Goal: Information Seeking & Learning: Learn about a topic

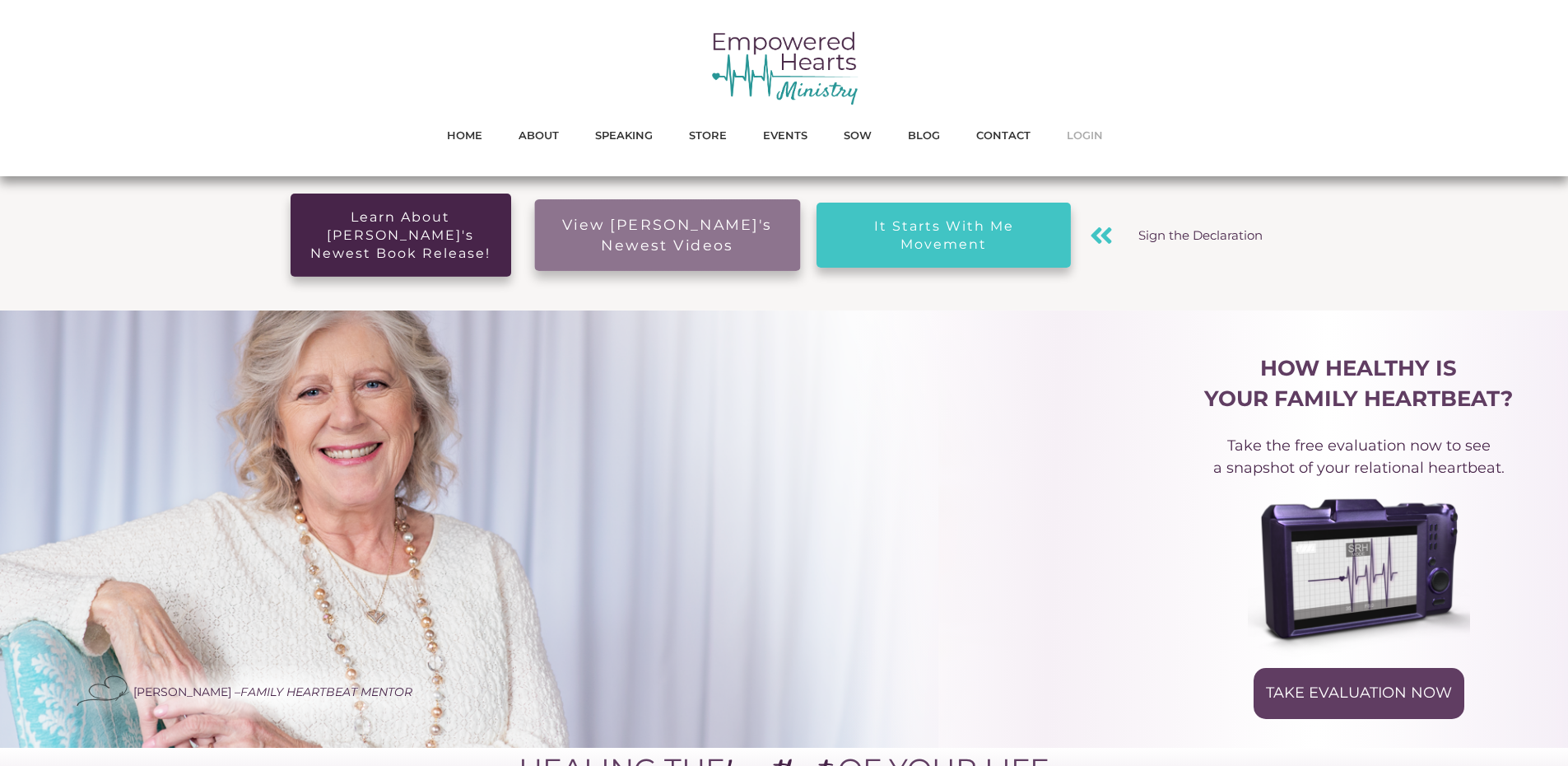
click at [1083, 140] on span "LOGIN" at bounding box center [1085, 135] width 36 height 21
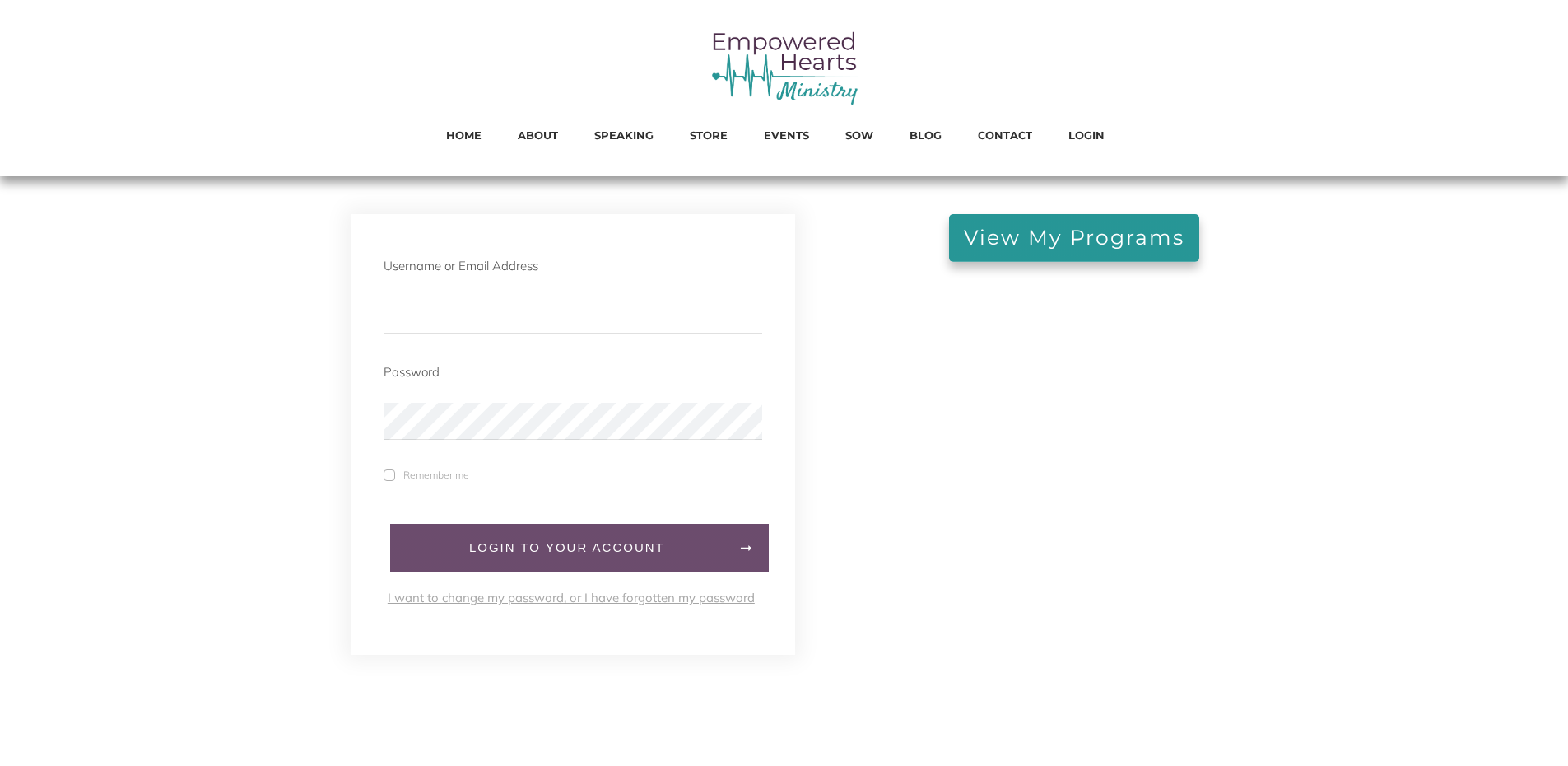
type input "[EMAIL_ADDRESS][DOMAIN_NAME]"
click at [474, 555] on span "LogIn to your account" at bounding box center [567, 547] width 321 height 15
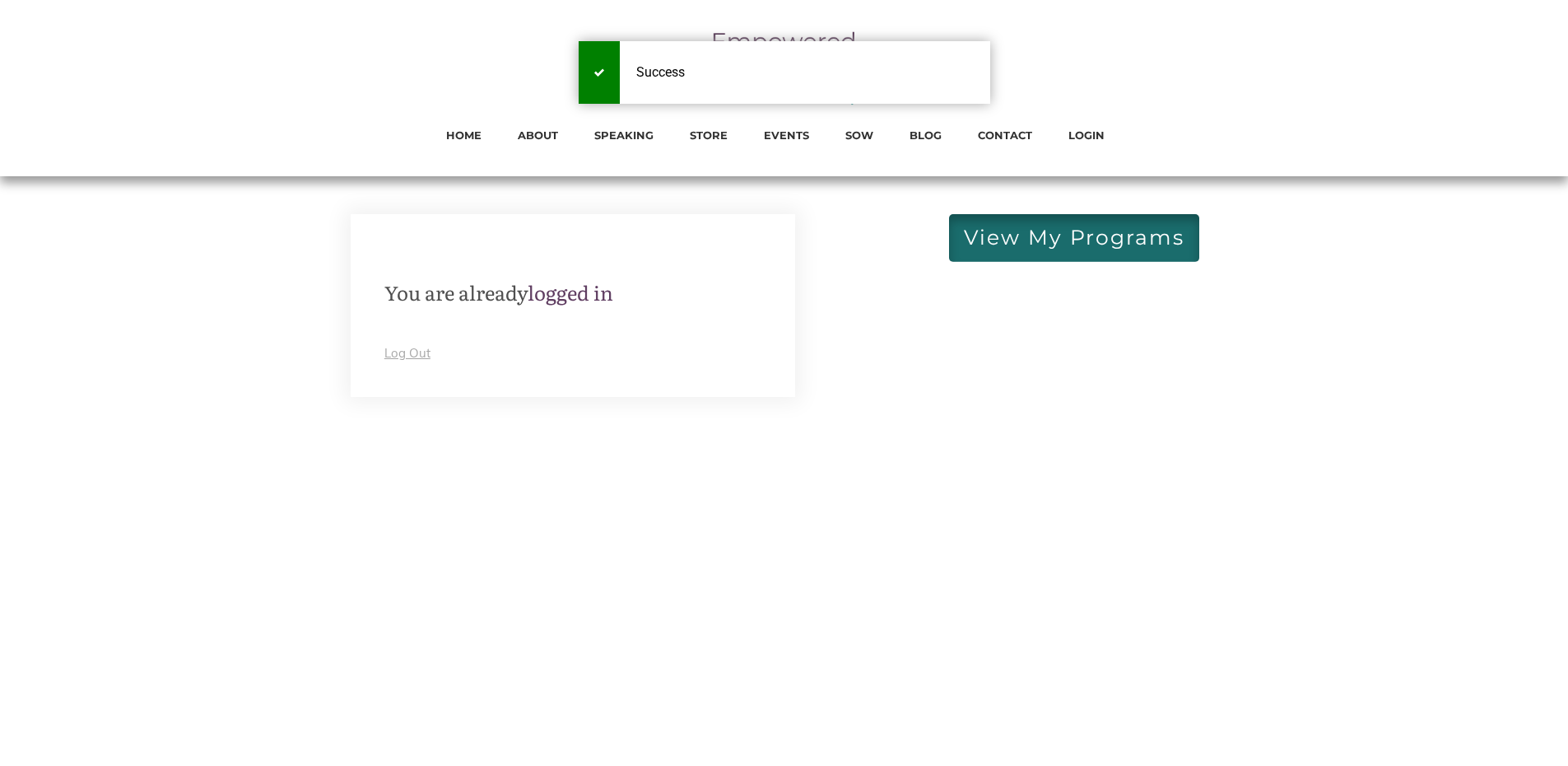
click at [1083, 235] on span "View My Programs" at bounding box center [1074, 238] width 220 height 18
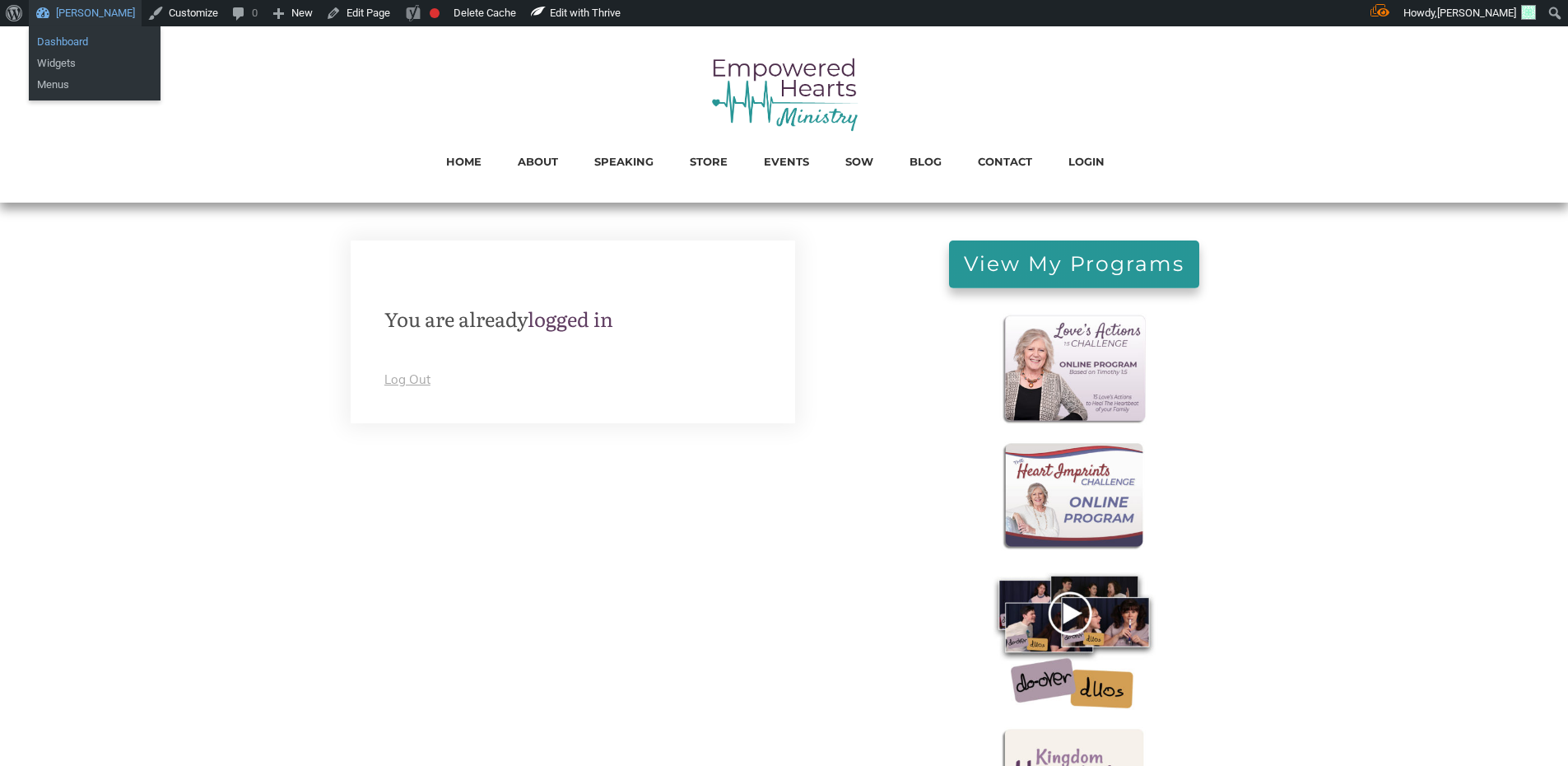
click at [85, 36] on link "Dashboard" at bounding box center [95, 42] width 131 height 21
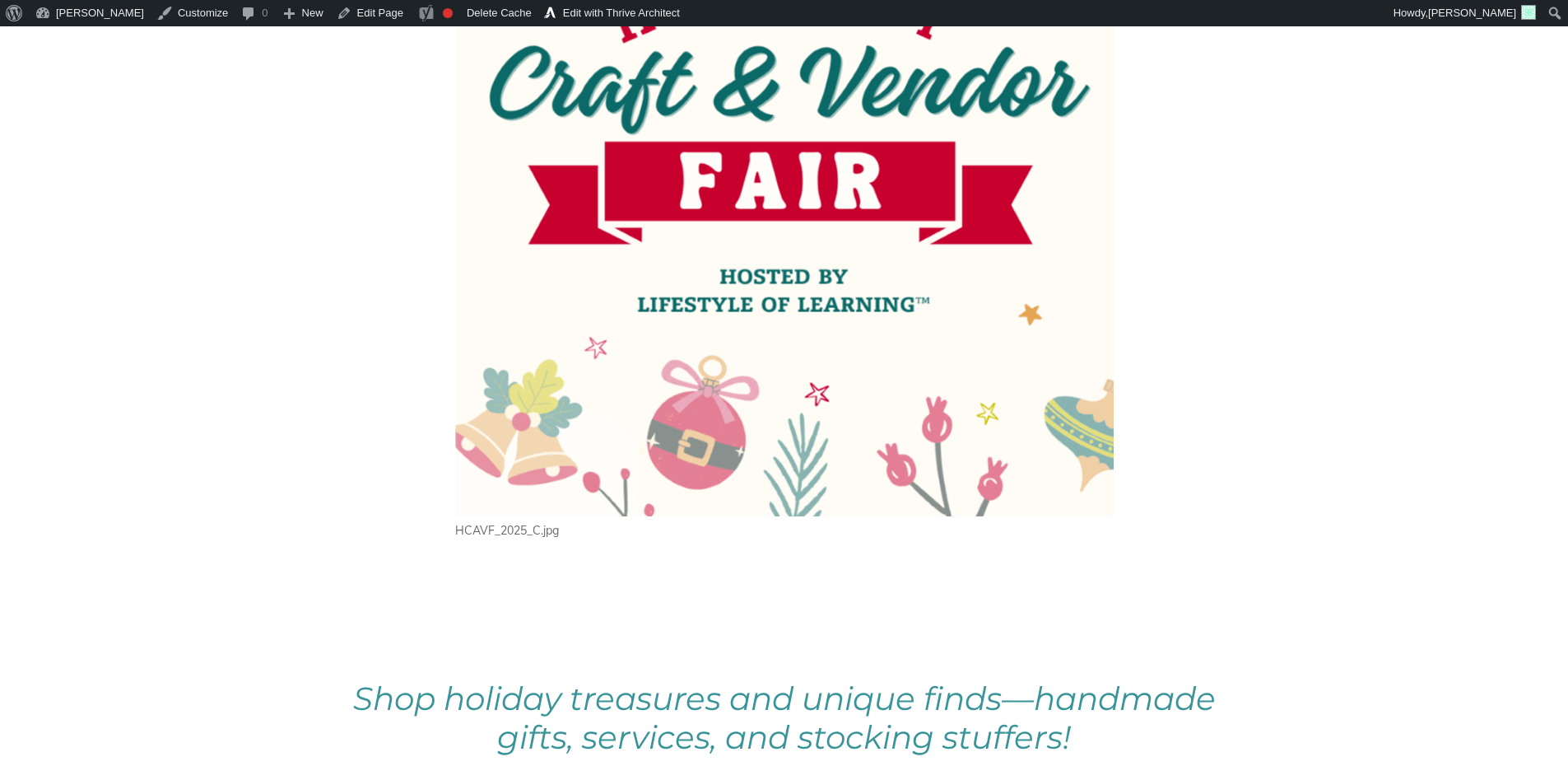
scroll to position [742, 0]
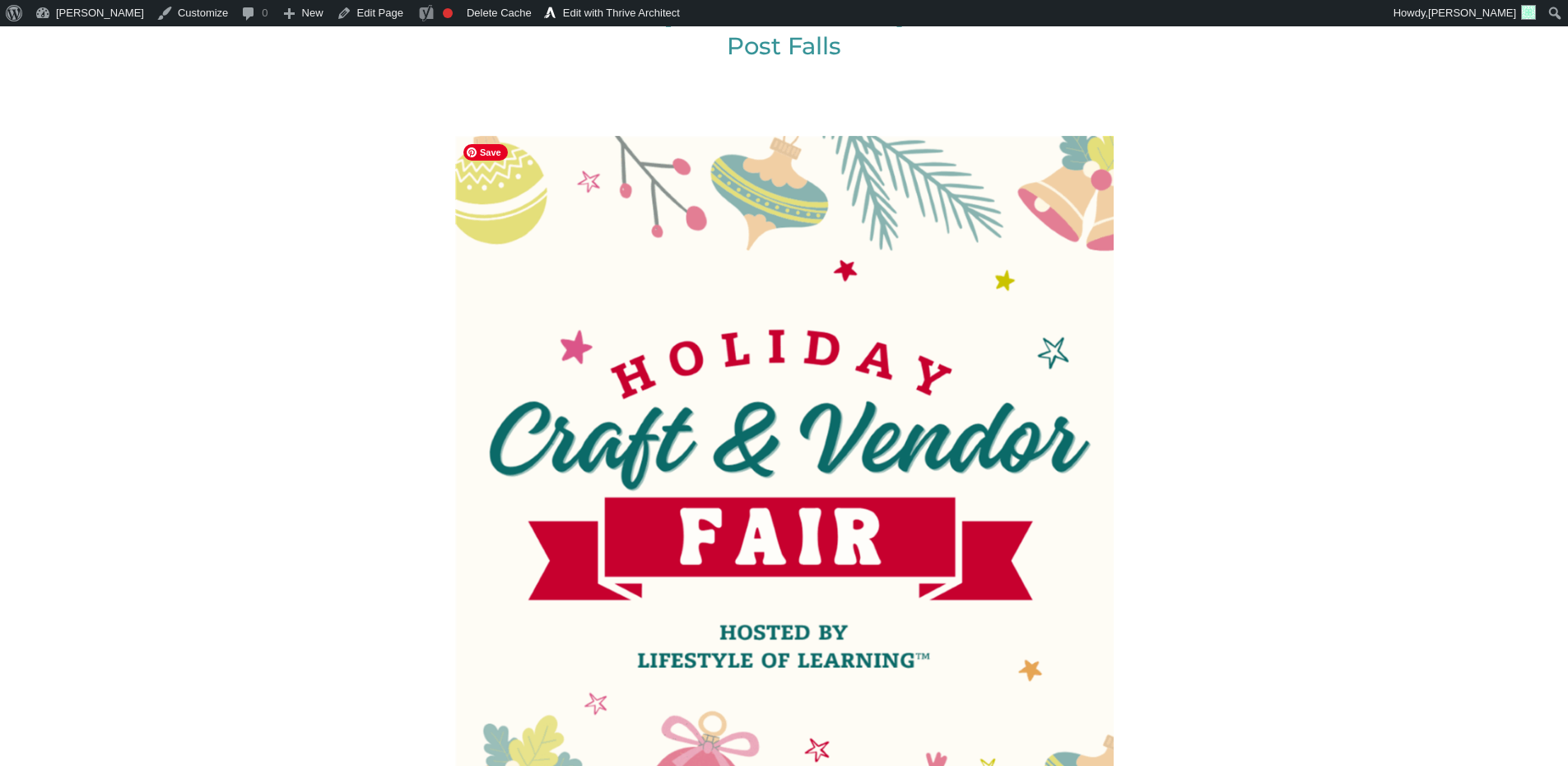
scroll to position [576, 0]
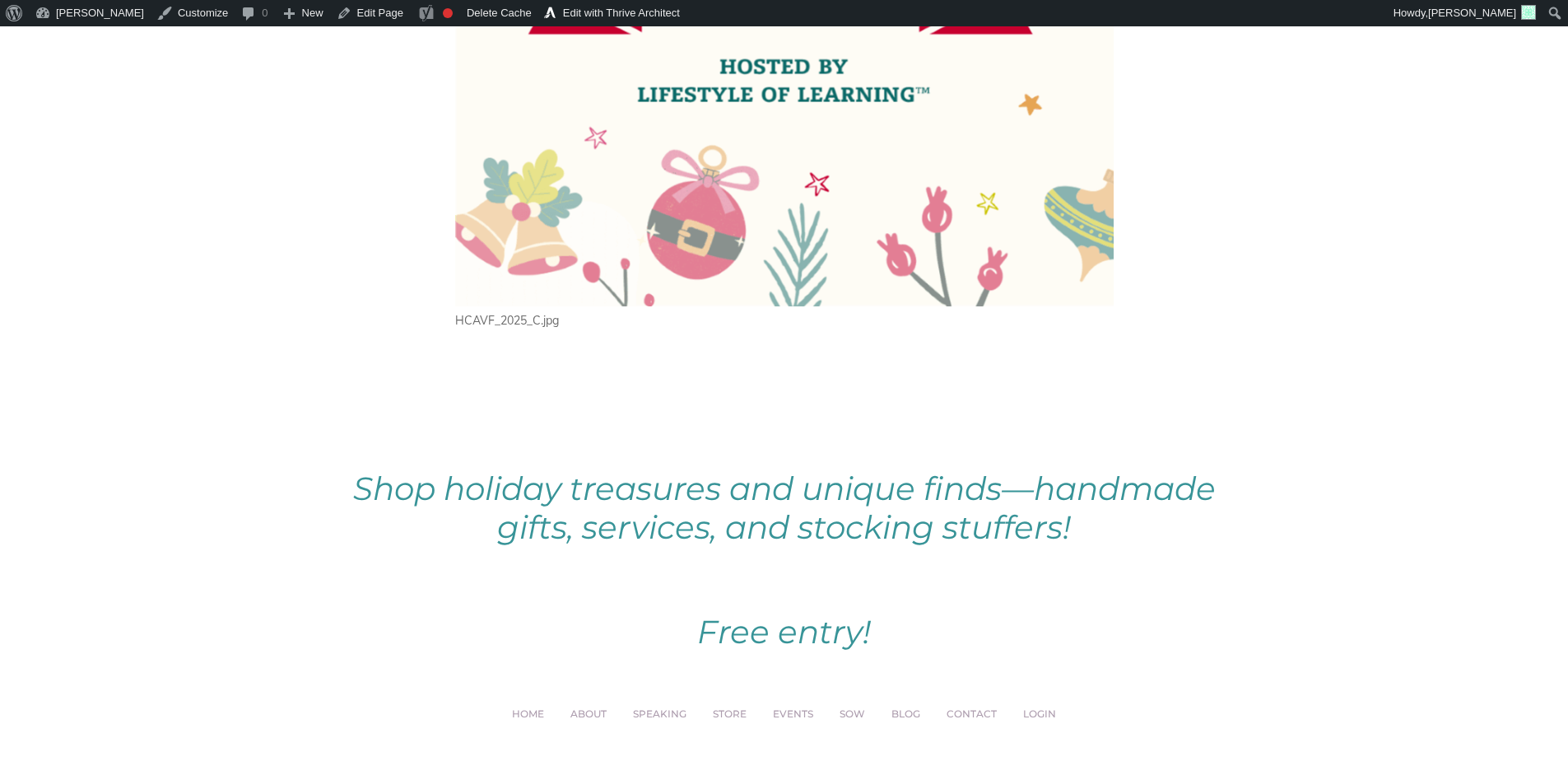
scroll to position [1153, 0]
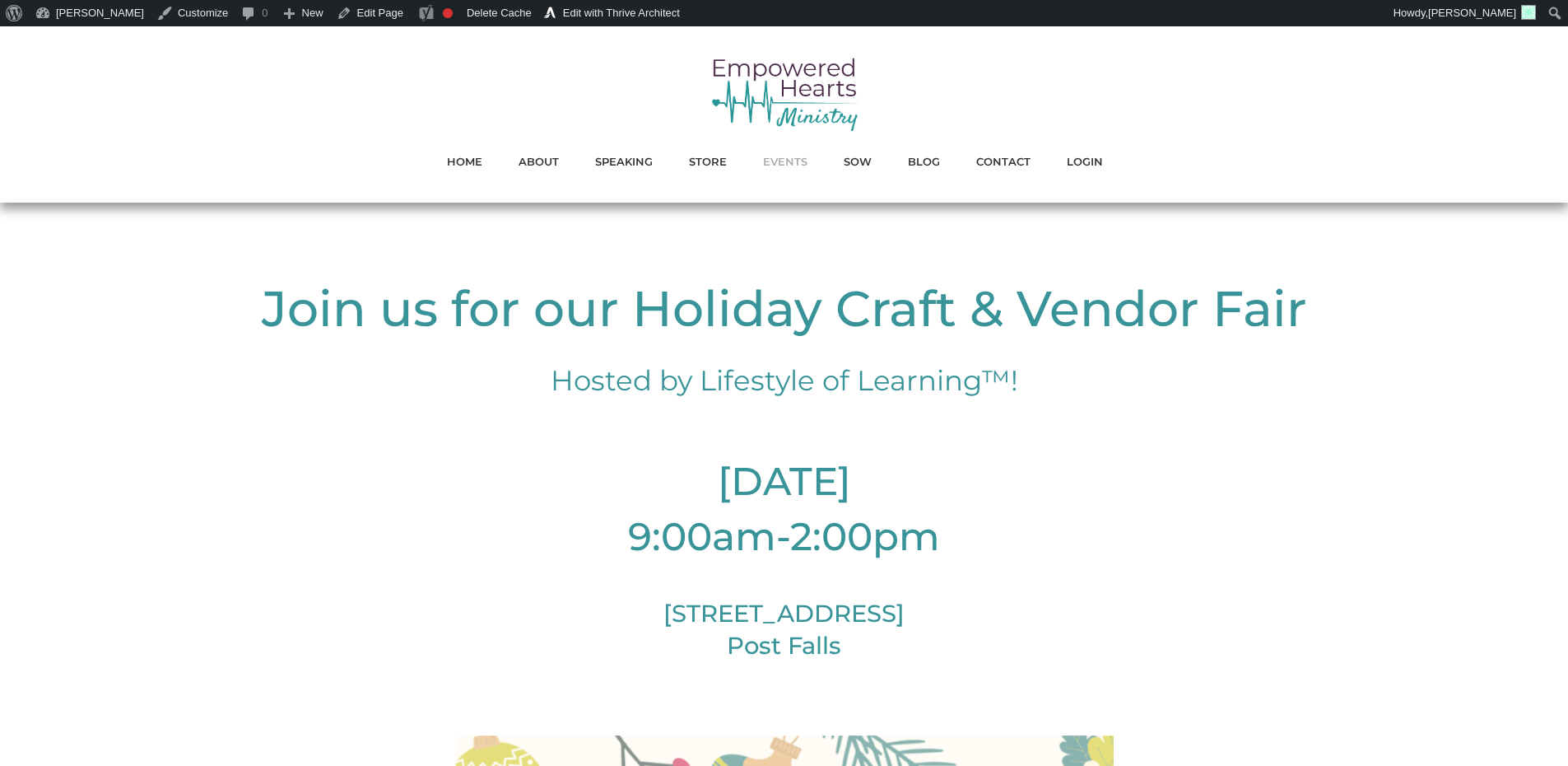
click at [791, 165] on span "EVENTS" at bounding box center [785, 162] width 44 height 21
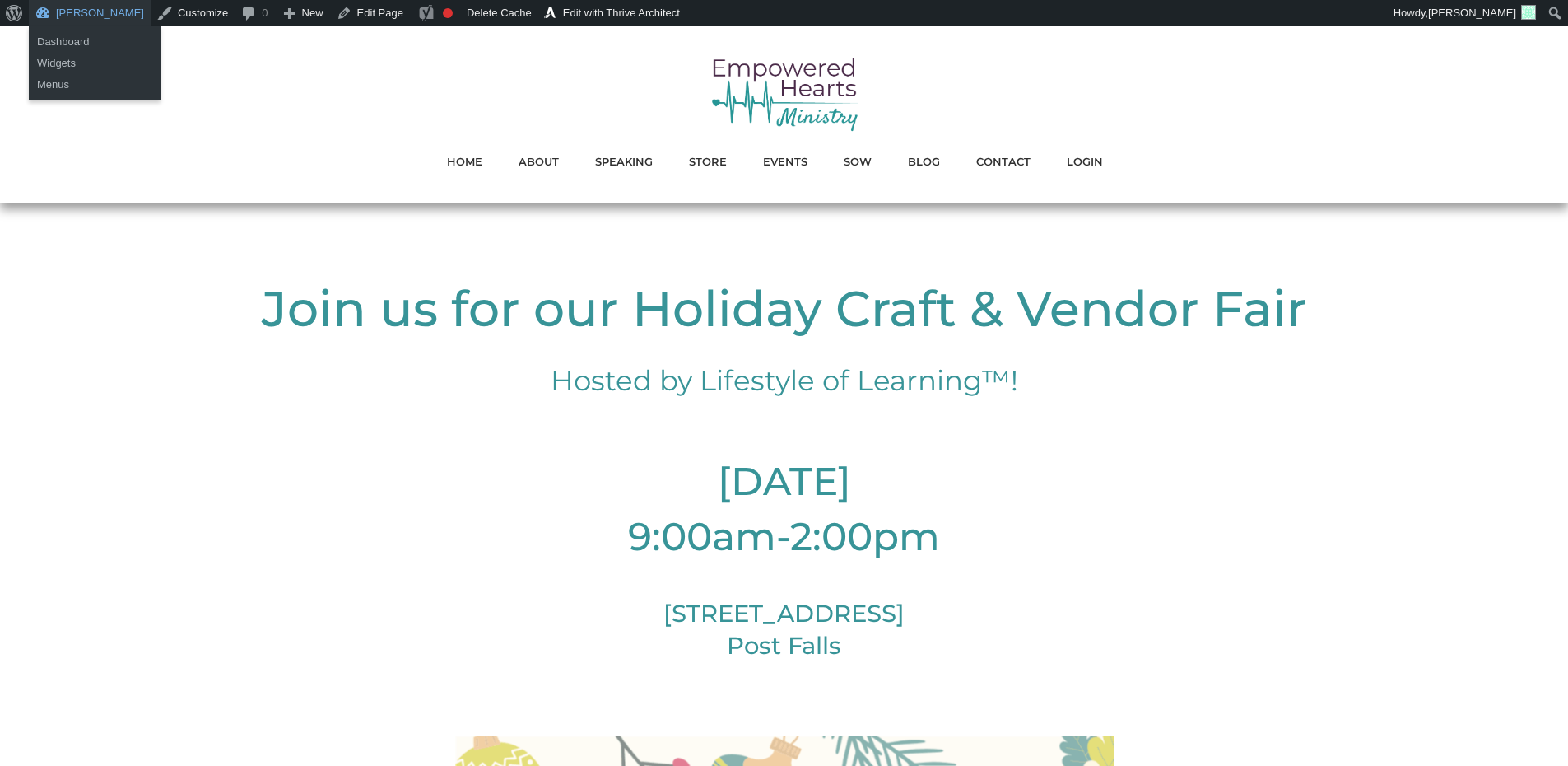
click at [85, 3] on link "[PERSON_NAME]" at bounding box center [90, 13] width 122 height 26
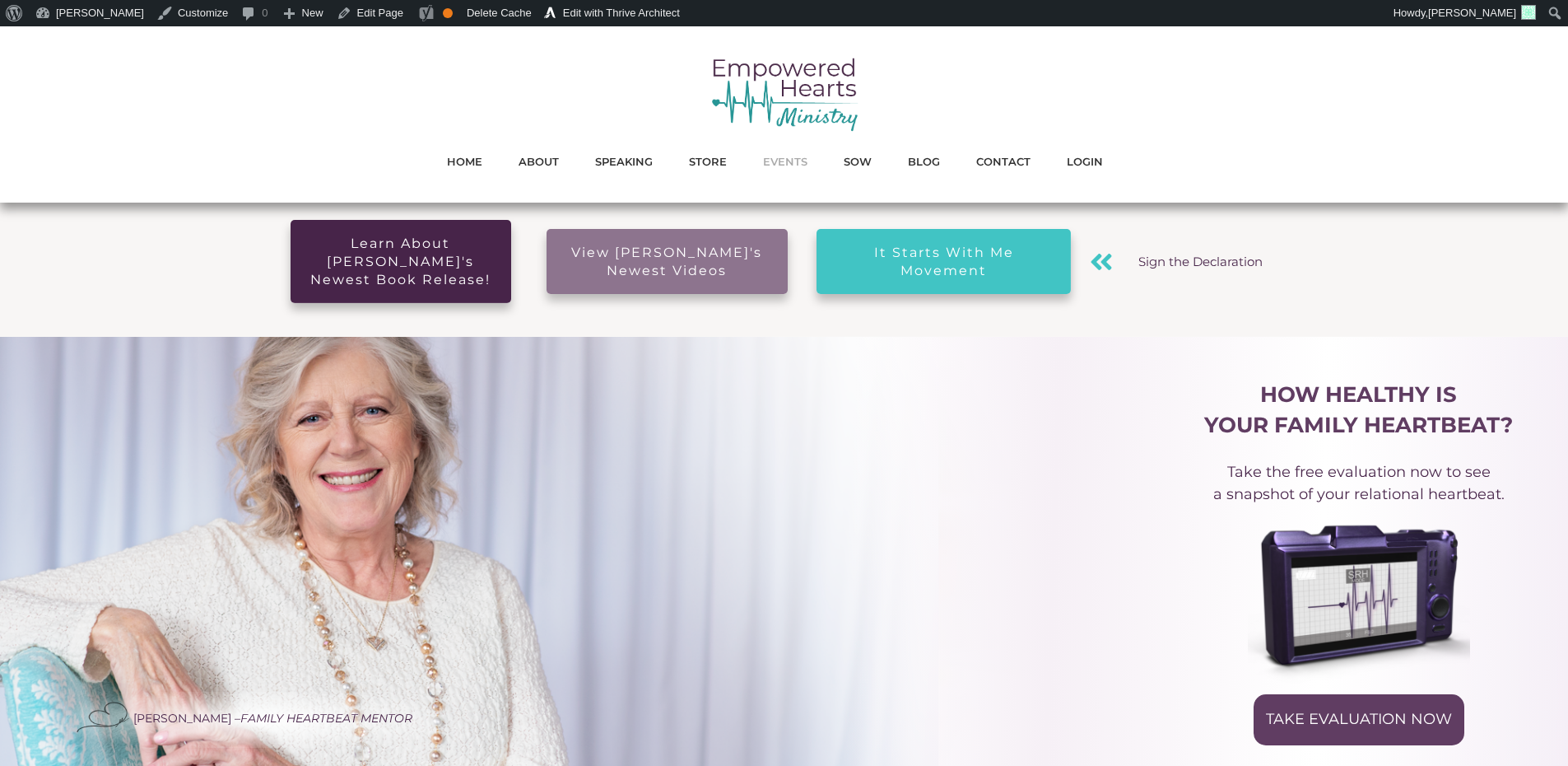
click at [797, 163] on span "EVENTS" at bounding box center [785, 162] width 44 height 21
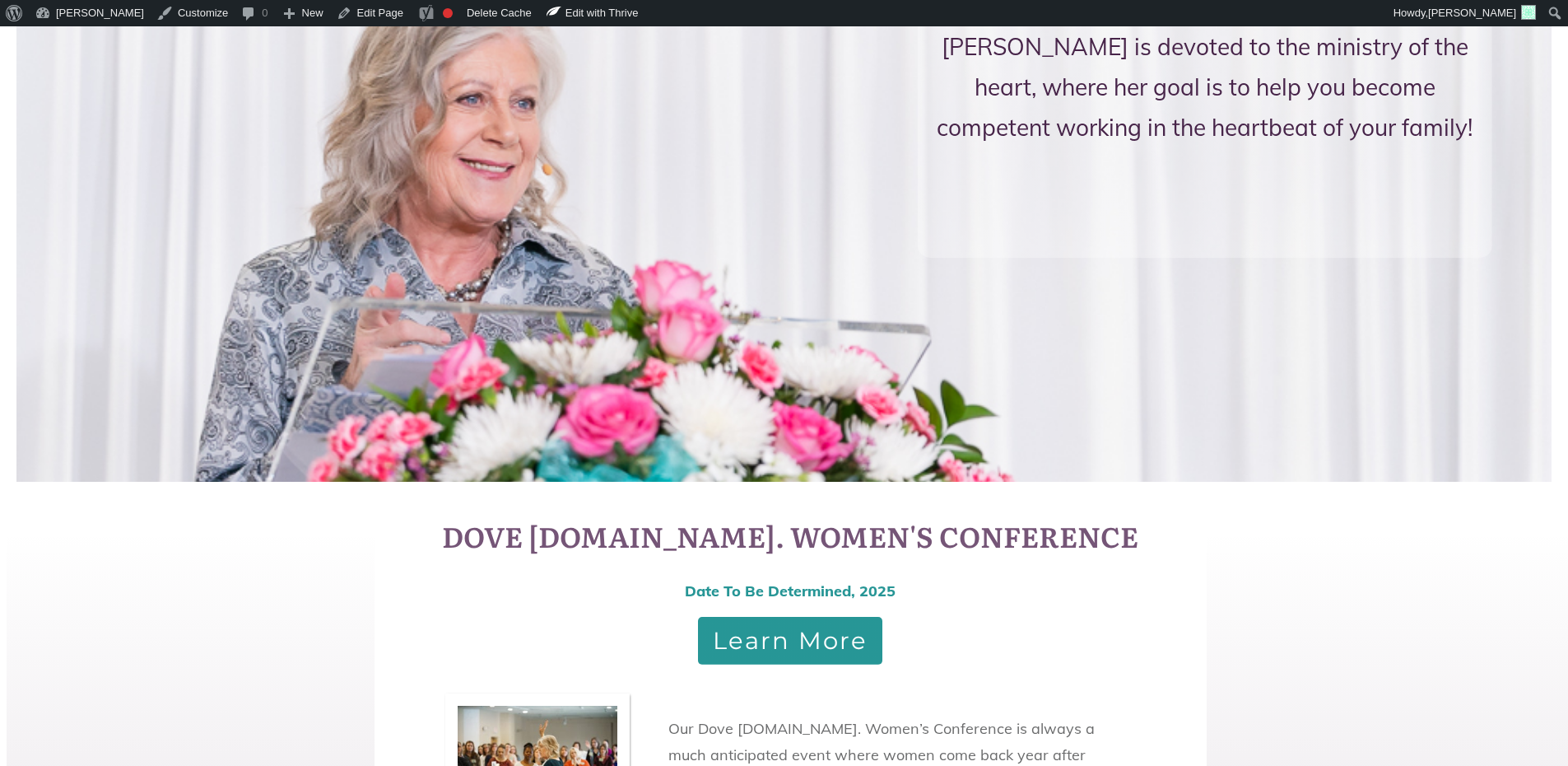
scroll to position [248, 0]
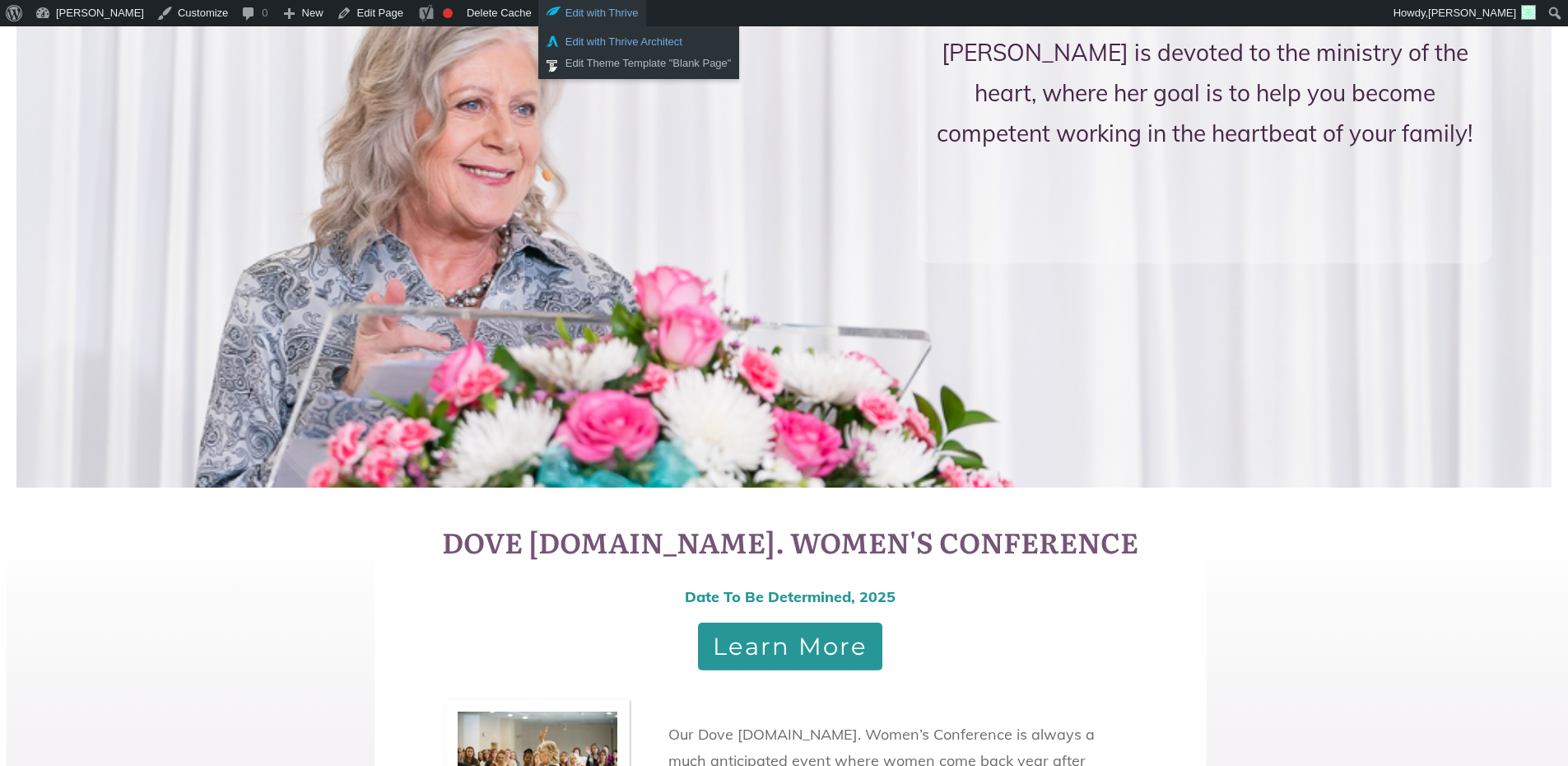
click at [594, 42] on link "Edit with Thrive Architect" at bounding box center [639, 42] width 202 height 21
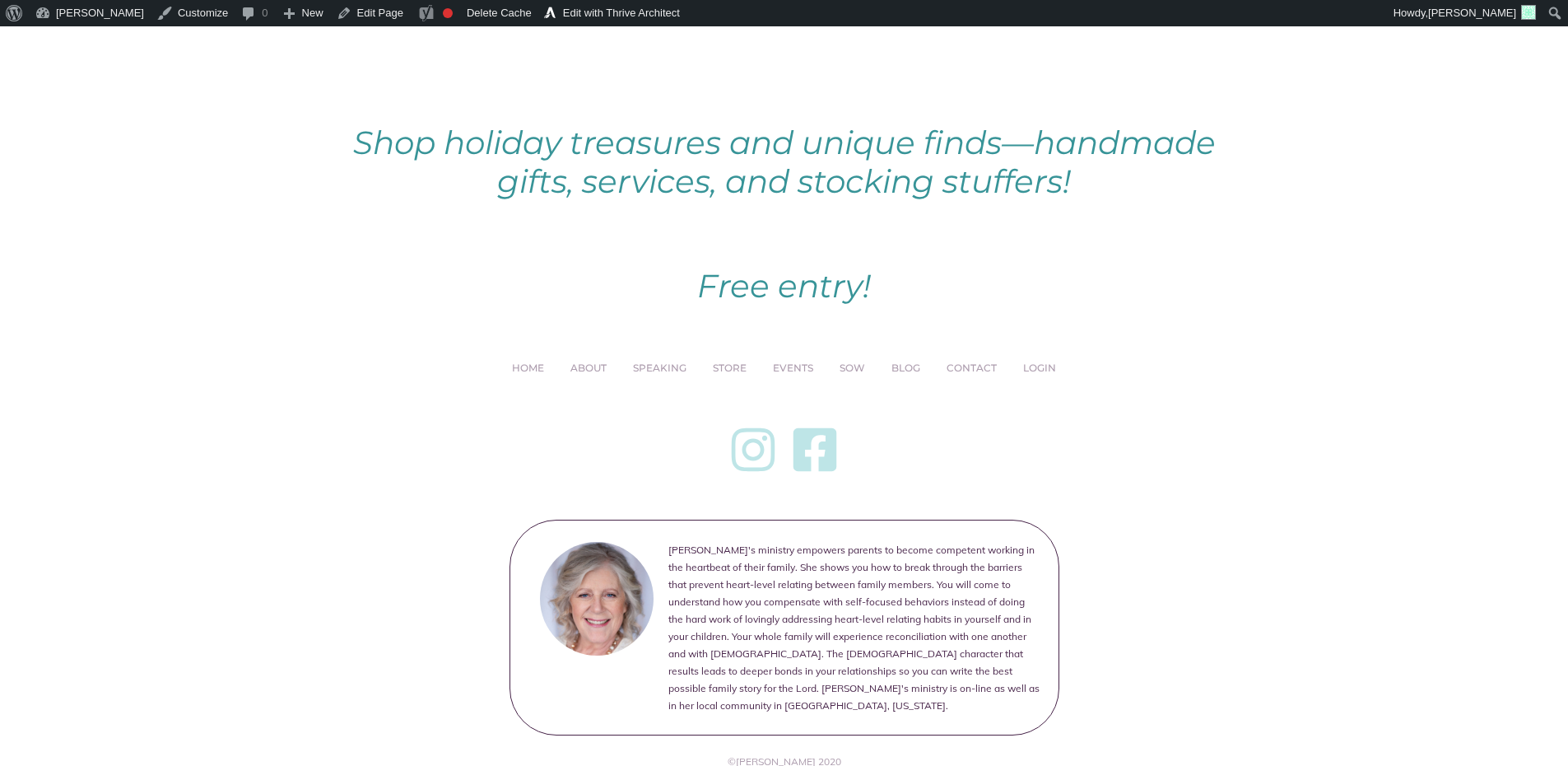
scroll to position [1236, 0]
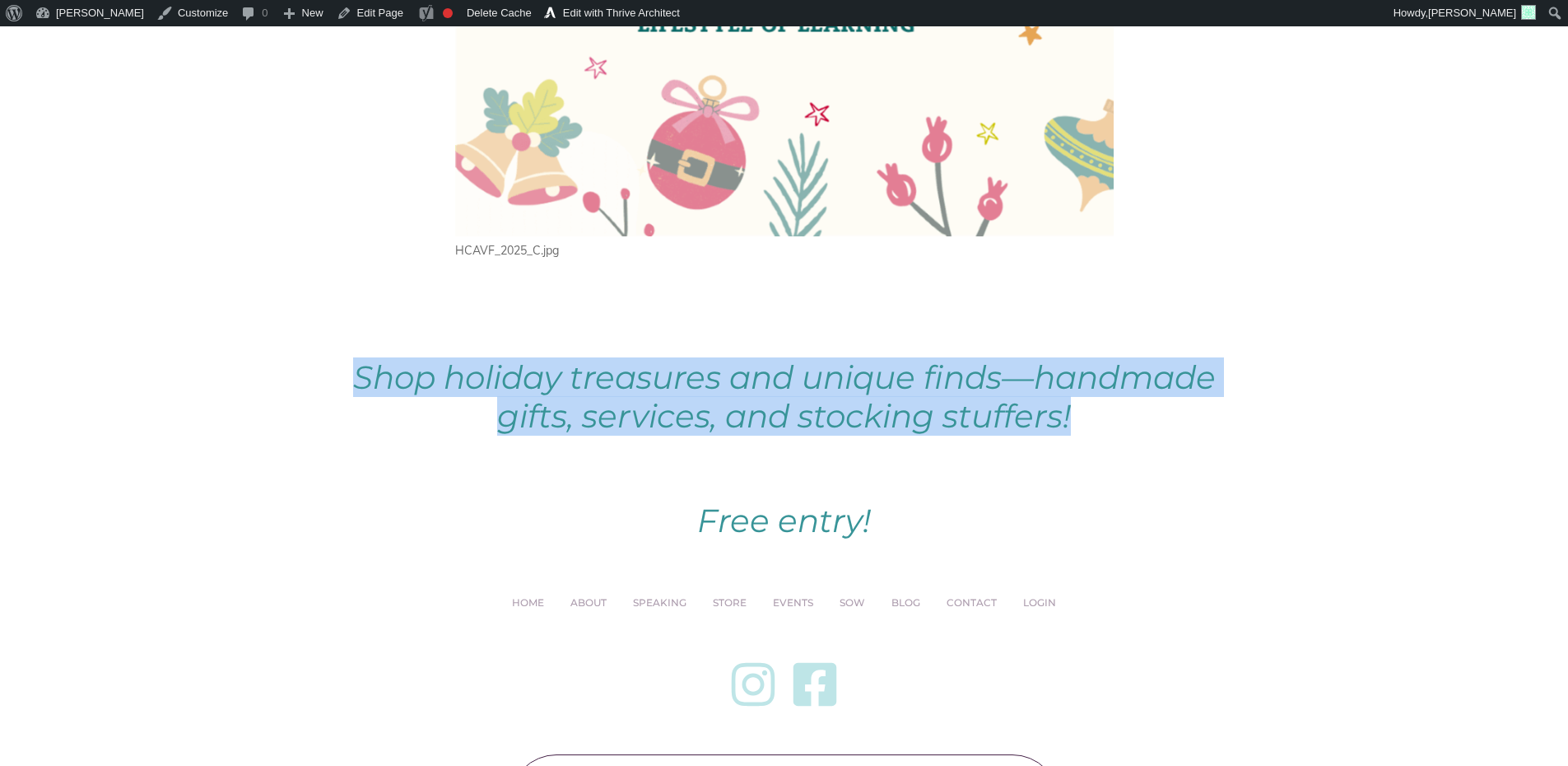
drag, startPoint x: 1076, startPoint y: 425, endPoint x: 341, endPoint y: 386, distance: 736.0
click at [341, 386] on p "Shop holiday treasures and unique finds—handmade gifts, services, and stocking …" at bounding box center [785, 391] width 887 height 90
copy p "Shop holiday treasures and unique finds—handmade gifts, services, and stocking …"
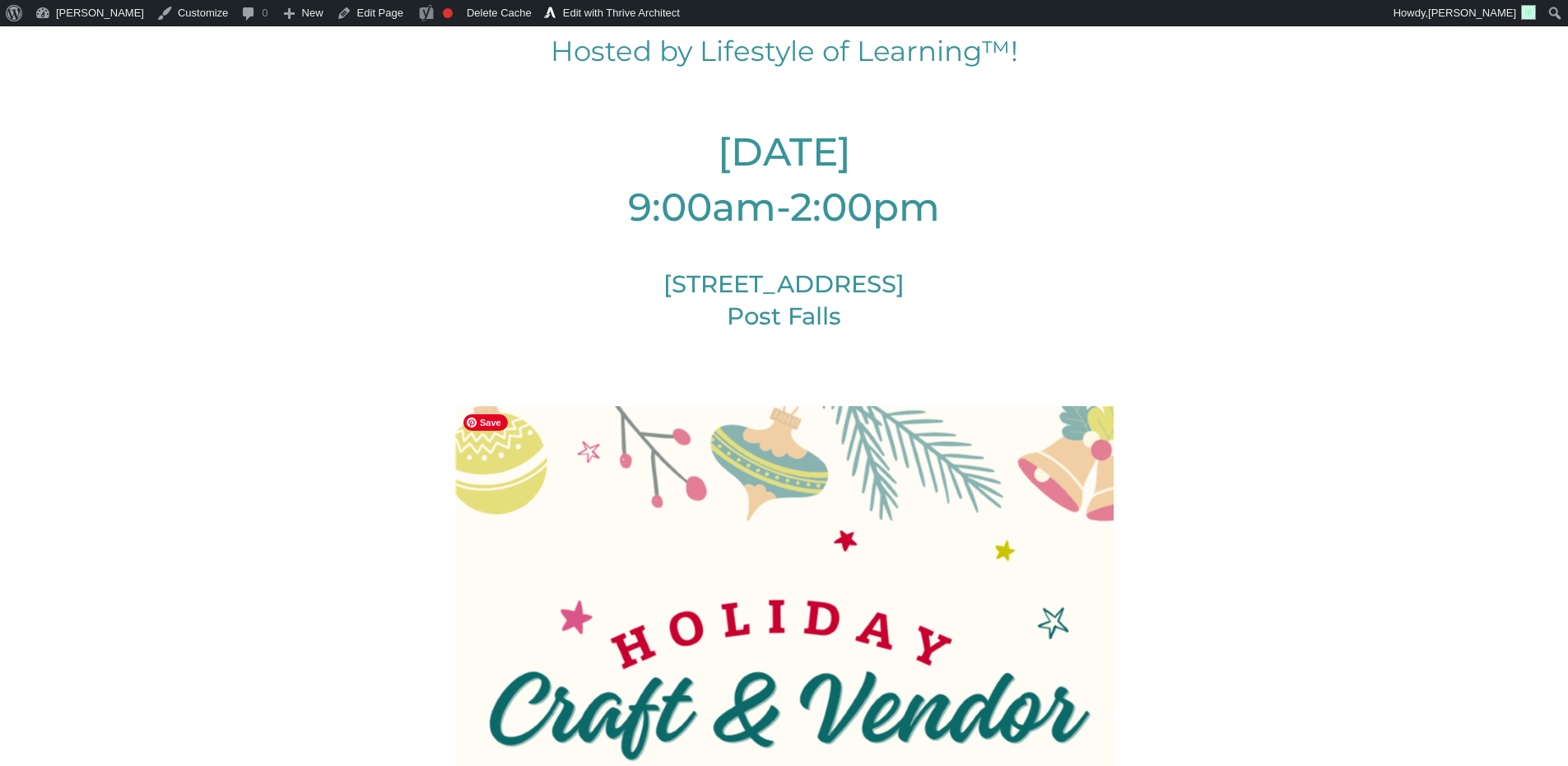
scroll to position [0, 0]
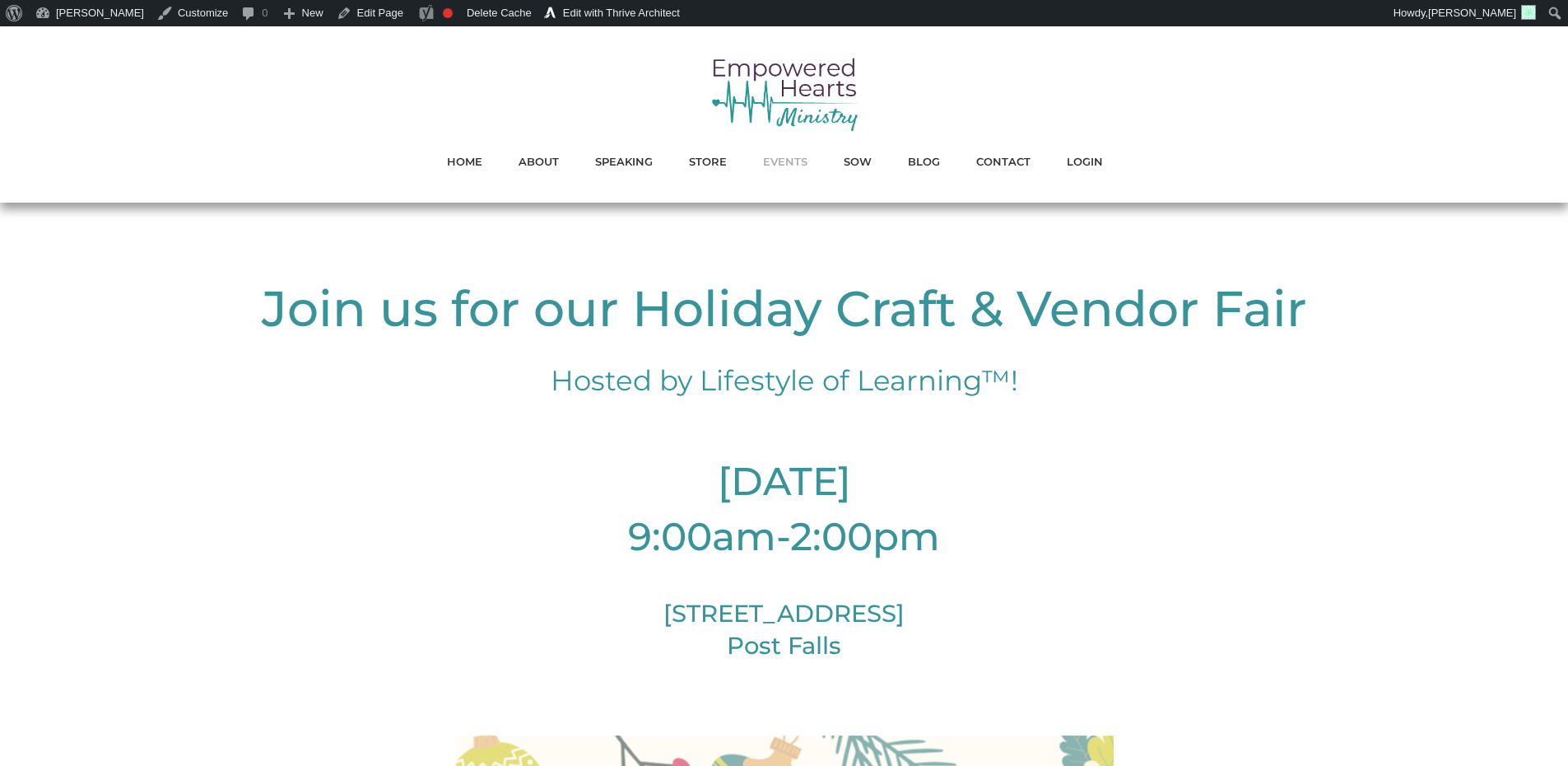
click at [783, 159] on span "EVENTS" at bounding box center [785, 162] width 44 height 21
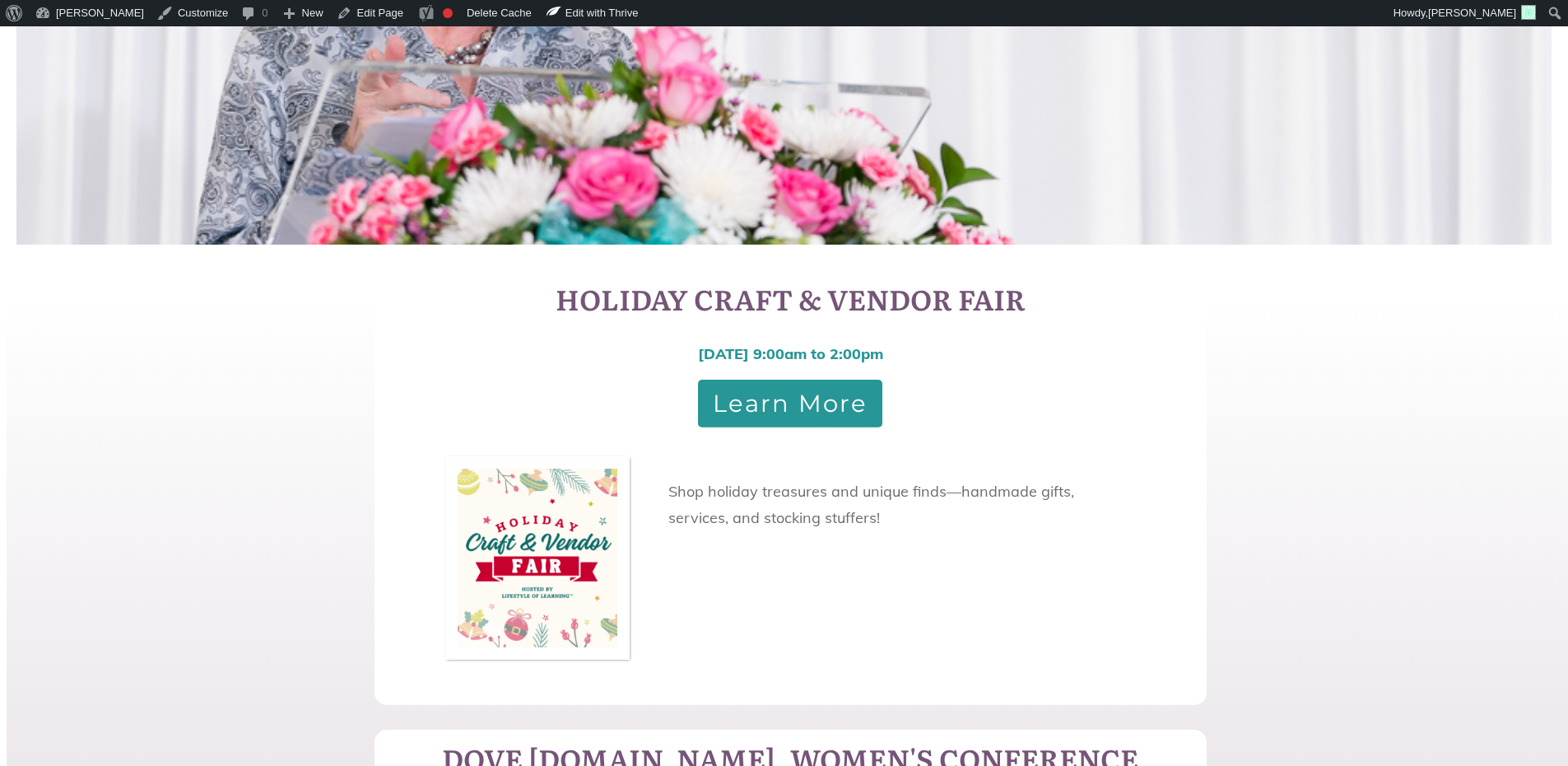
scroll to position [659, 0]
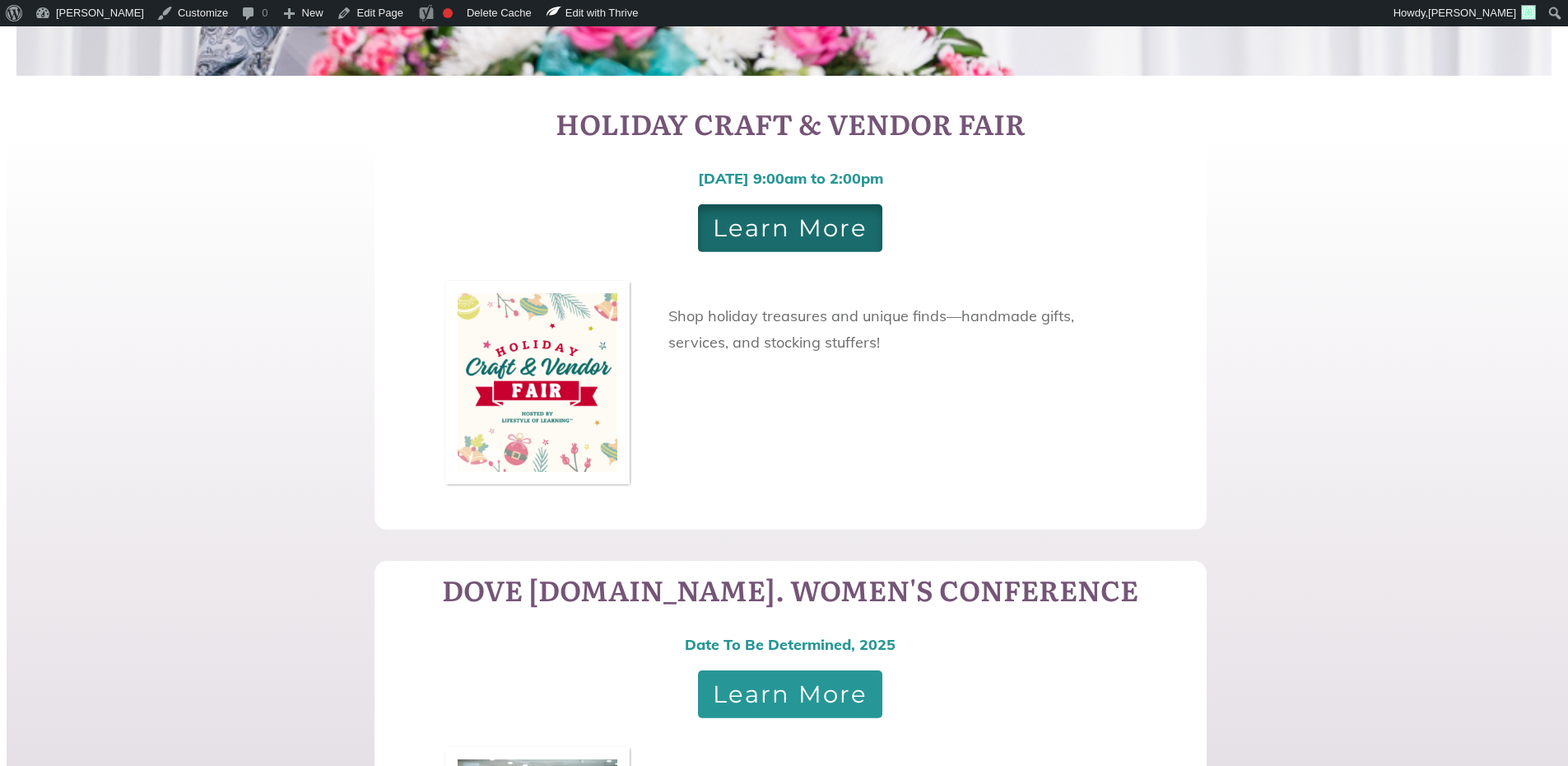
click at [770, 221] on span "Learn More" at bounding box center [791, 228] width 155 height 18
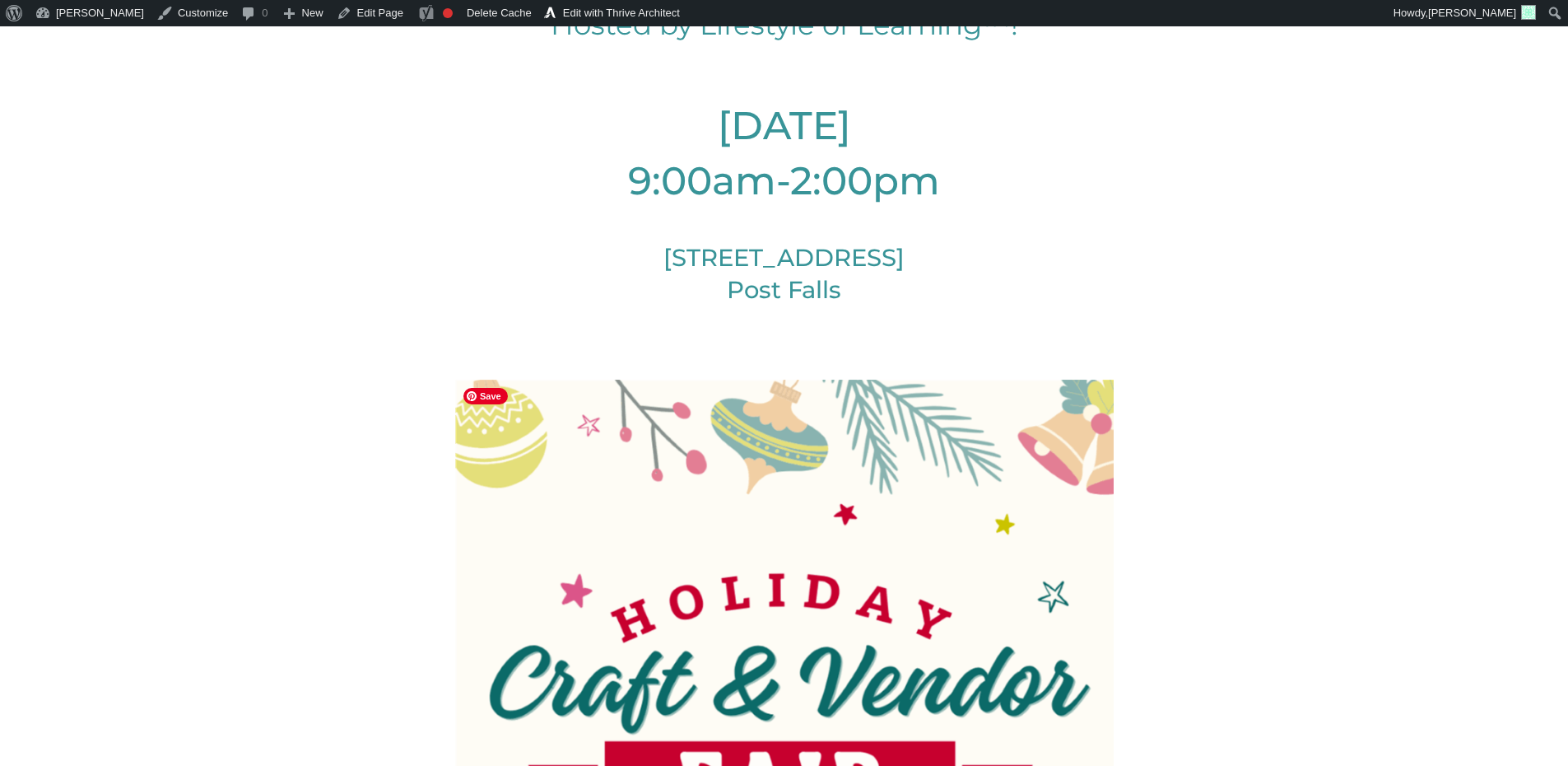
scroll to position [330, 0]
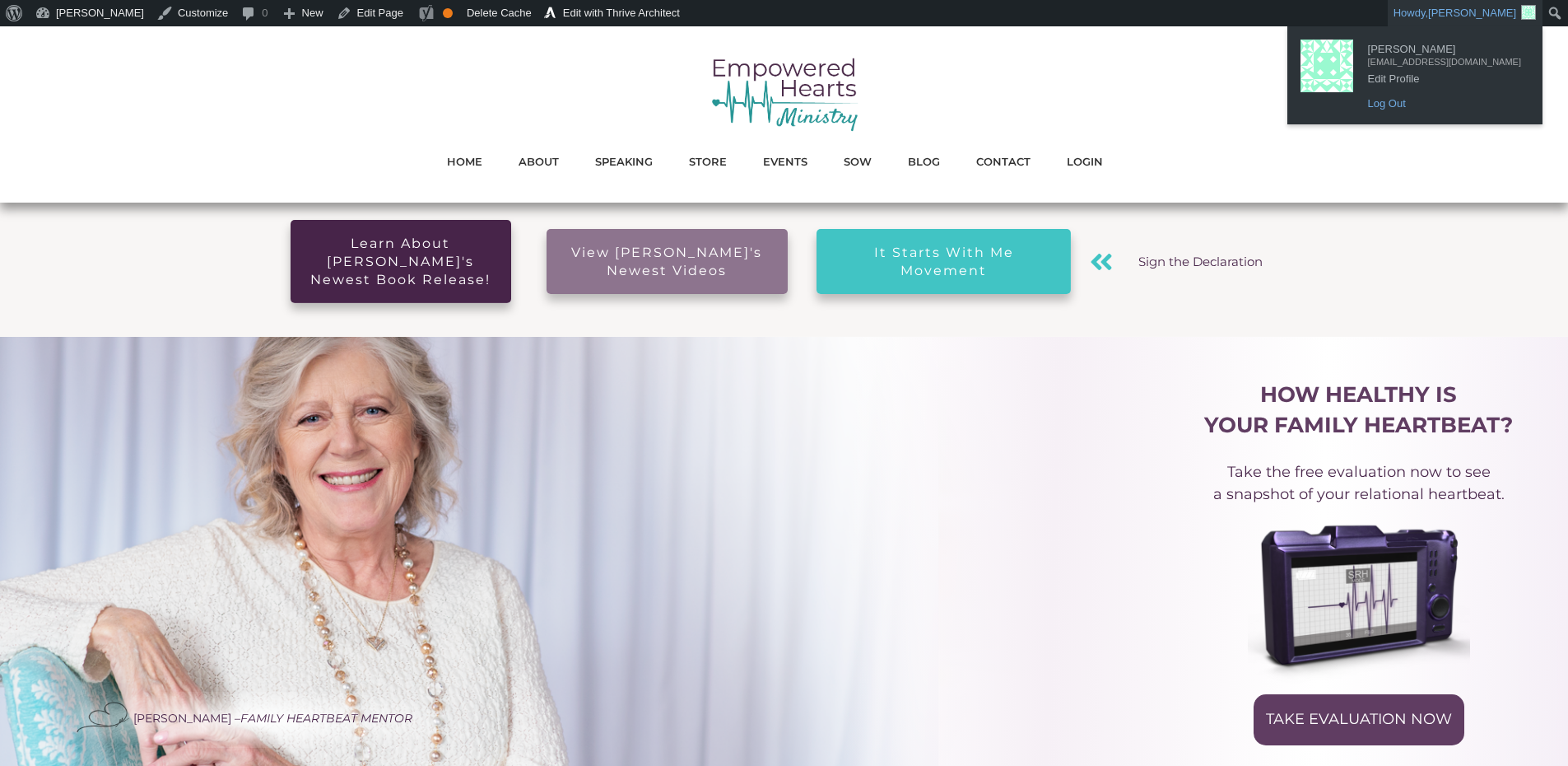
click at [1425, 107] on link "Log Out" at bounding box center [1444, 103] width 169 height 21
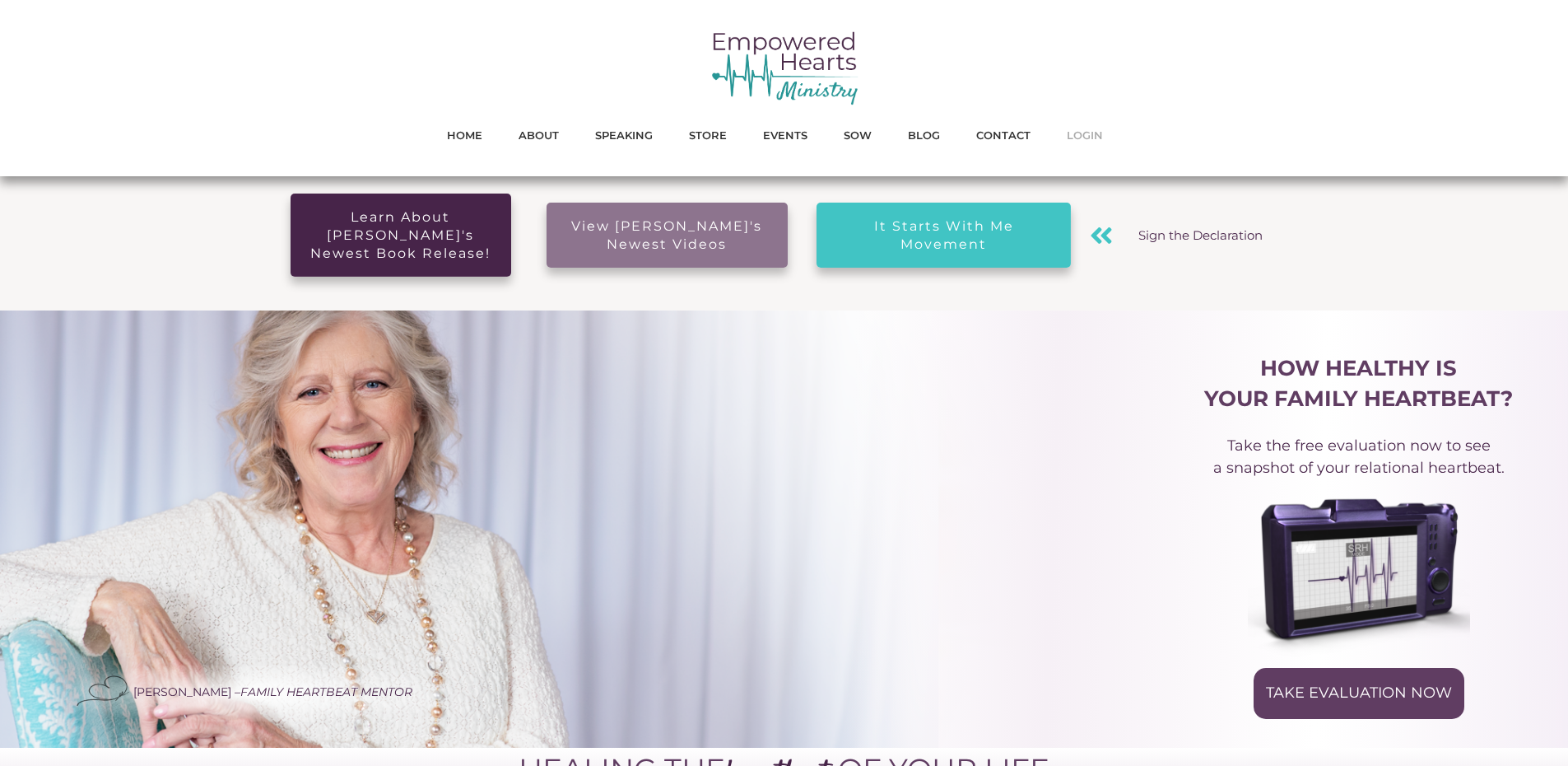
click at [1085, 131] on span "LOGIN" at bounding box center [1085, 135] width 36 height 21
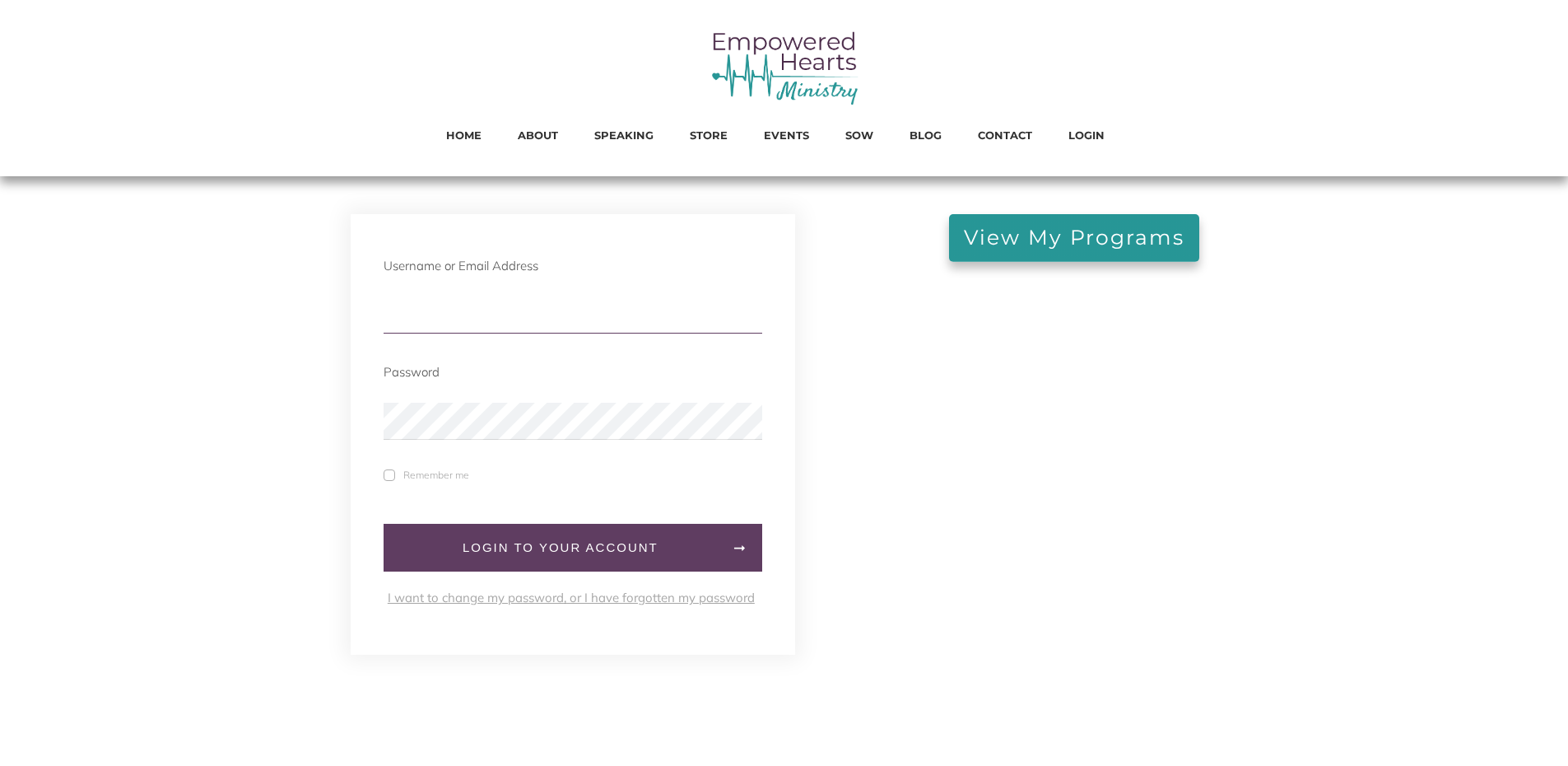
type input "michellegephart@comcast.net"
click at [530, 315] on input "michellegephart@comcast.net" at bounding box center [573, 315] width 379 height 37
click at [1081, 143] on span "LOGIN" at bounding box center [1086, 135] width 36 height 21
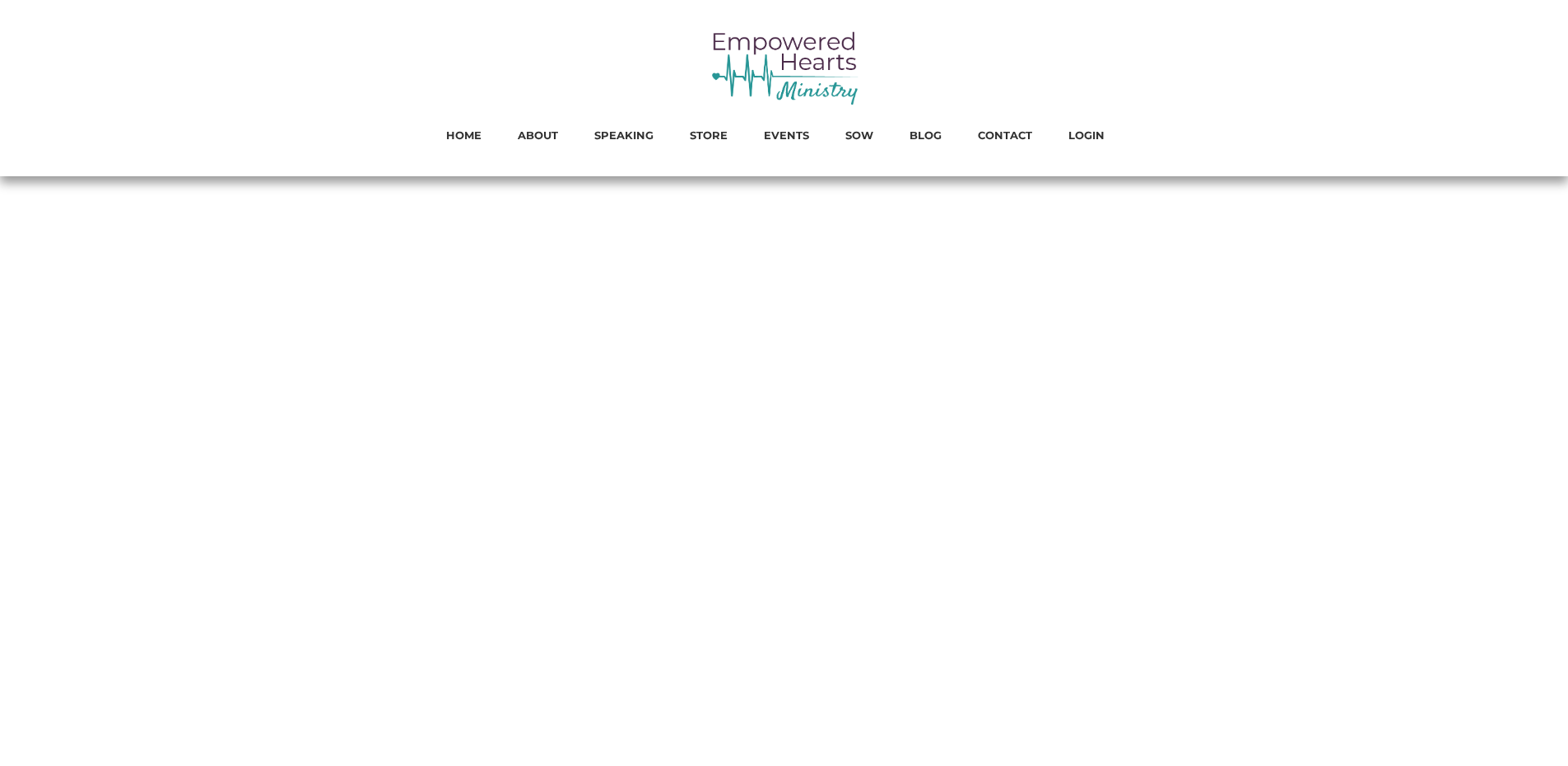
type input "[EMAIL_ADDRESS][DOMAIN_NAME]"
click at [547, 197] on div "Username or Email Address michellegephart@comcast.net Password Remember me LogI…" at bounding box center [575, 197] width 568 height 0
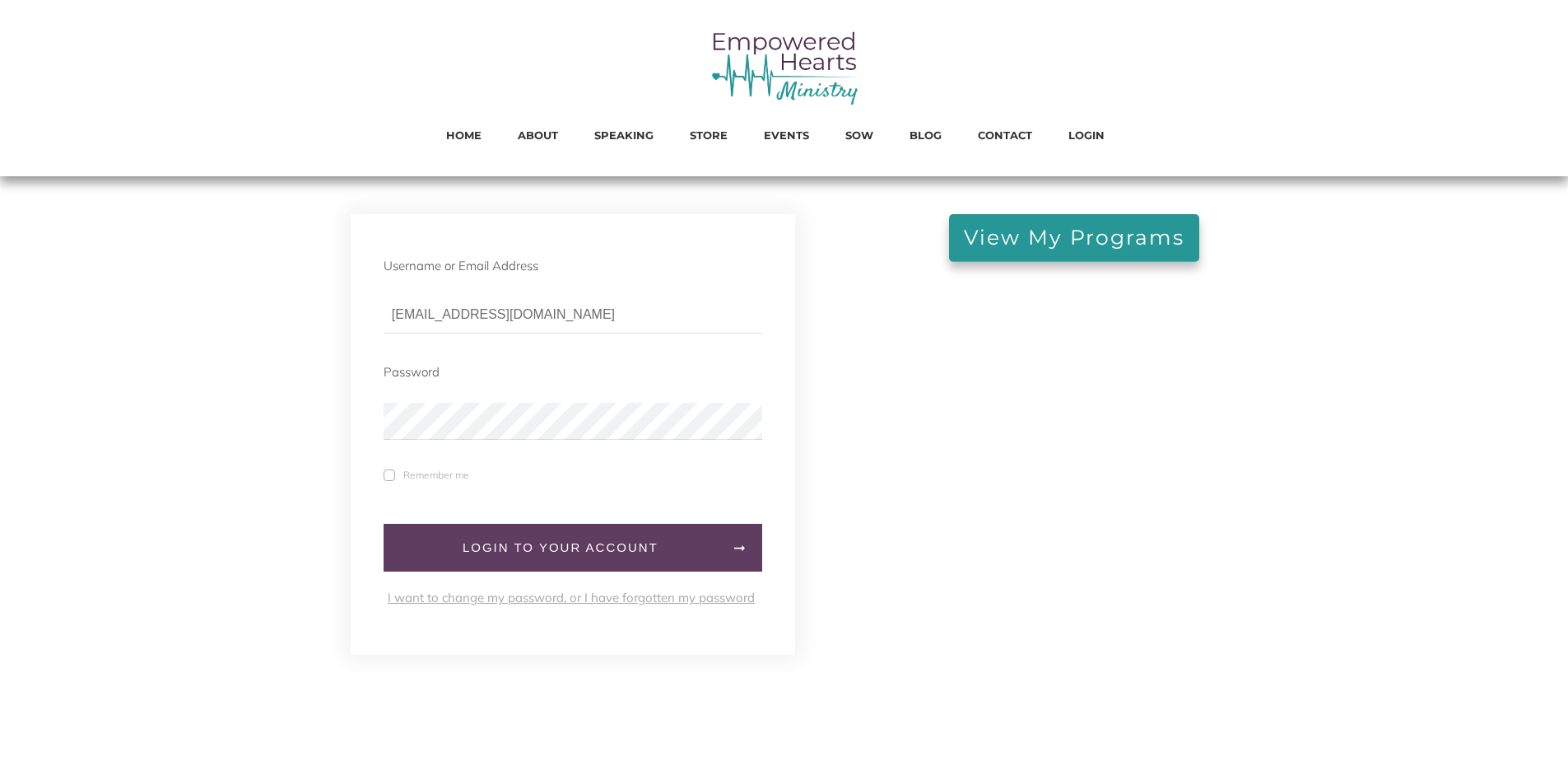
click at [1097, 415] on div at bounding box center [1074, 412] width 350 height 9
click at [1069, 136] on span "LOGIN" at bounding box center [1086, 135] width 36 height 21
type input "[EMAIL_ADDRESS][DOMAIN_NAME]"
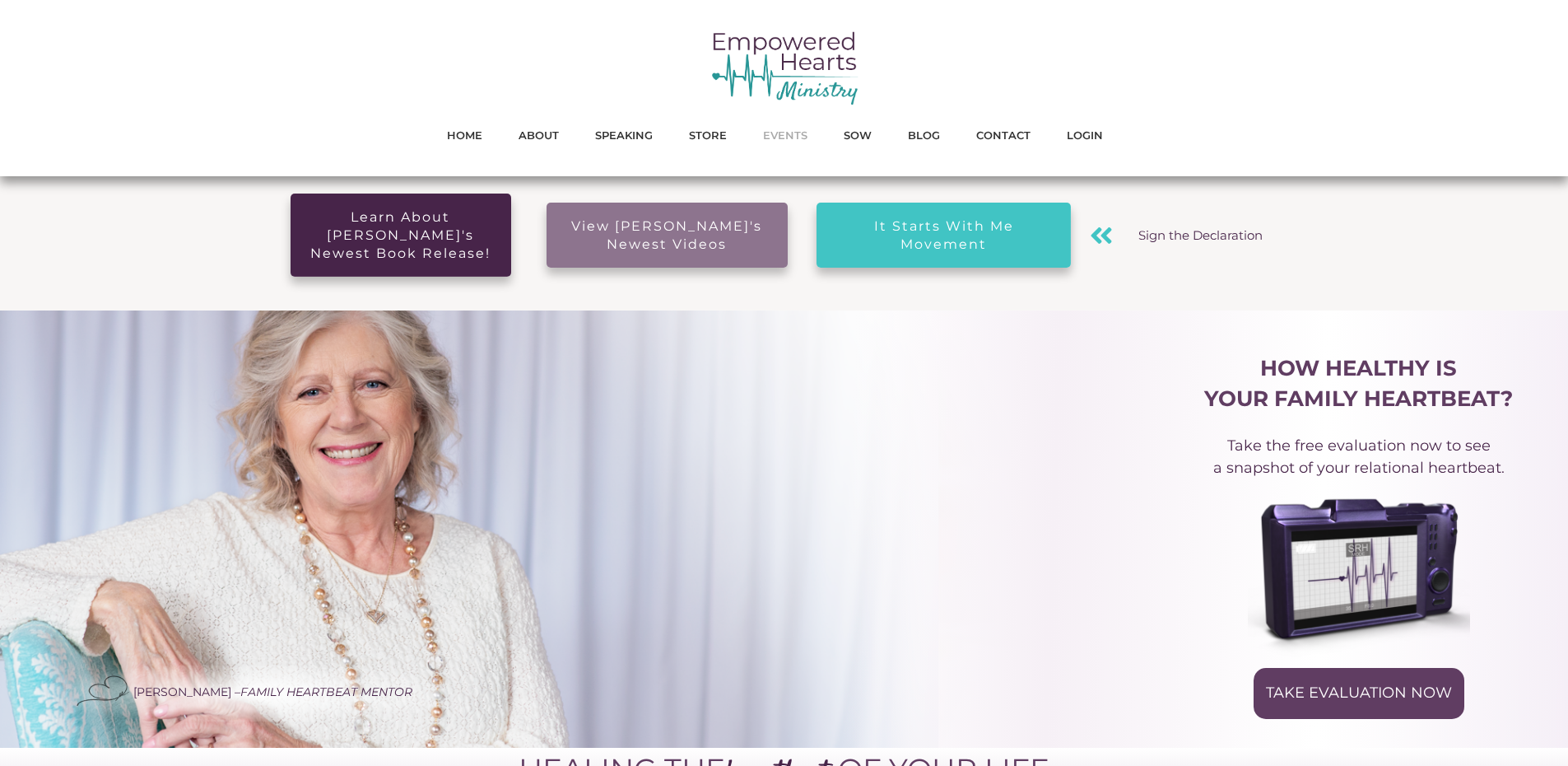
click at [780, 137] on span "EVENTS" at bounding box center [785, 135] width 44 height 21
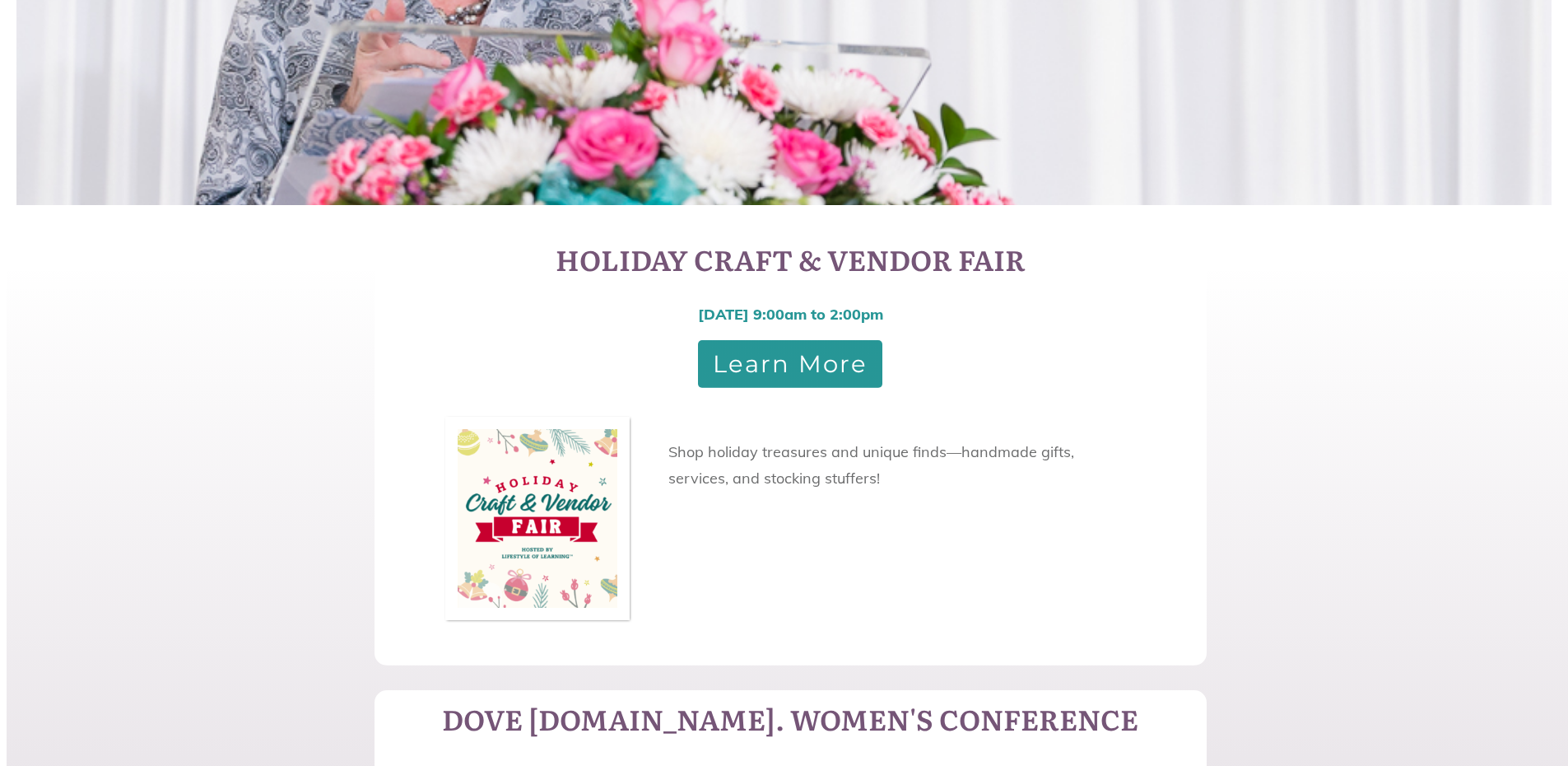
scroll to position [330, 0]
